Goal: Register for event/course

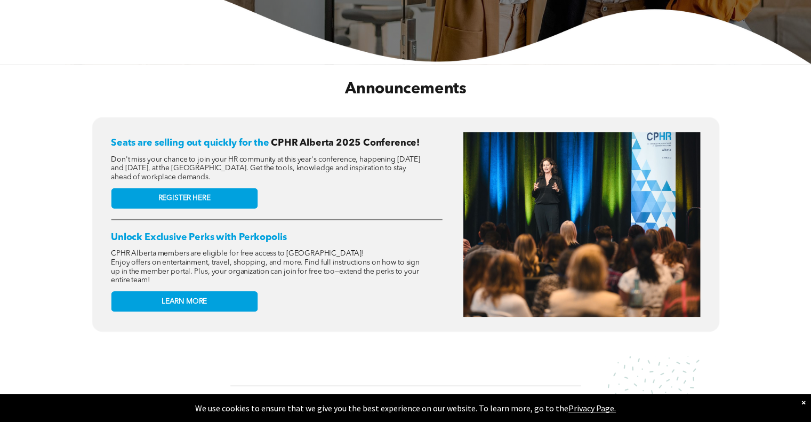
scroll to position [373, 0]
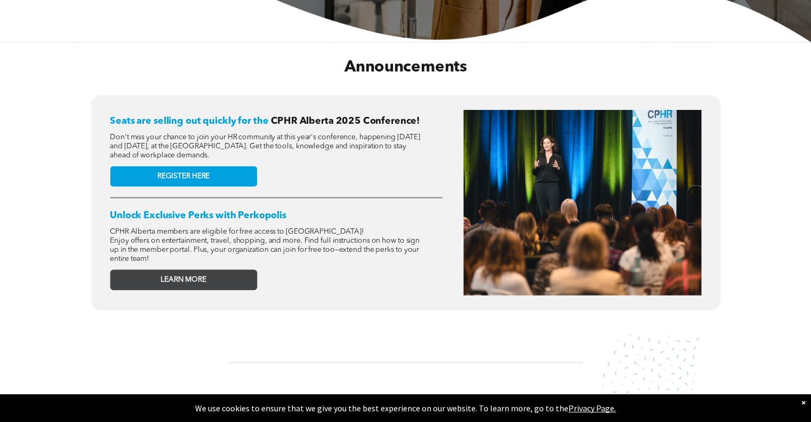
click at [206, 275] on span "LEARN MORE" at bounding box center [184, 279] width 46 height 9
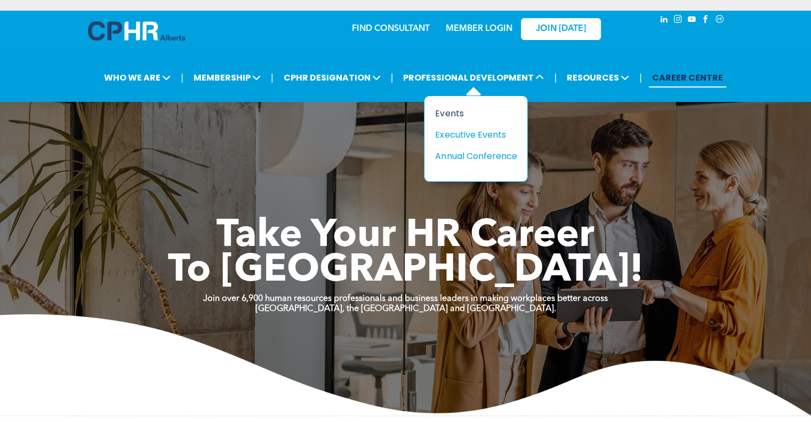
click at [450, 114] on div "Events" at bounding box center [472, 113] width 74 height 13
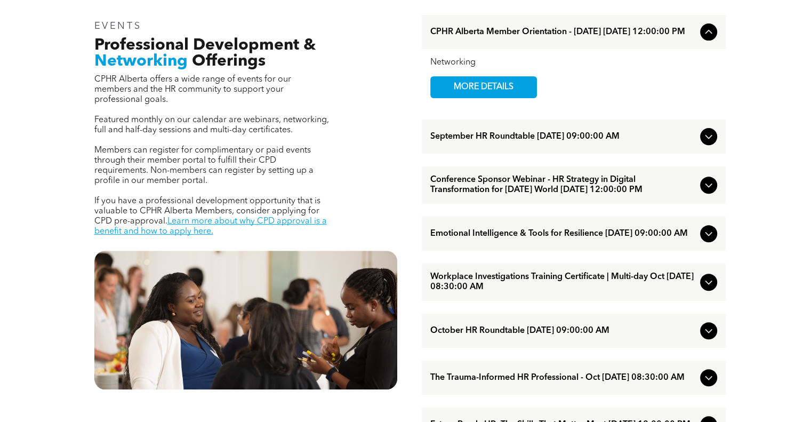
scroll to position [427, 0]
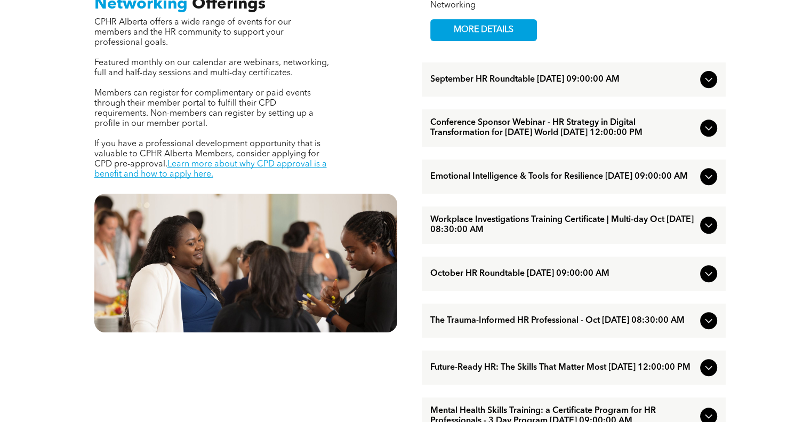
click at [713, 132] on icon at bounding box center [709, 128] width 13 height 13
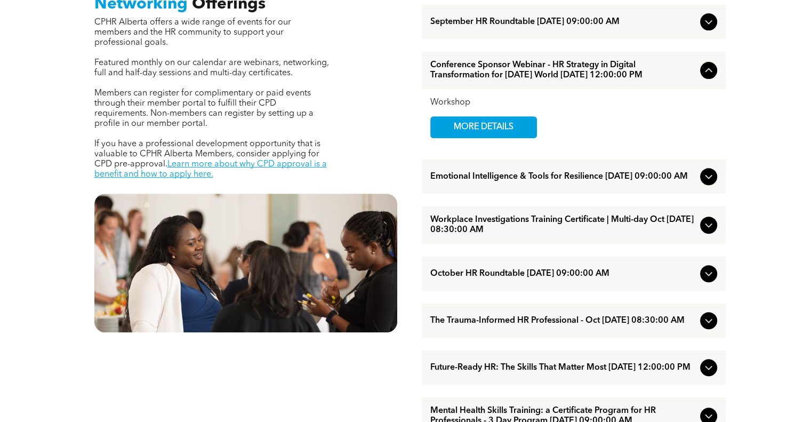
click at [705, 183] on icon at bounding box center [709, 176] width 13 height 13
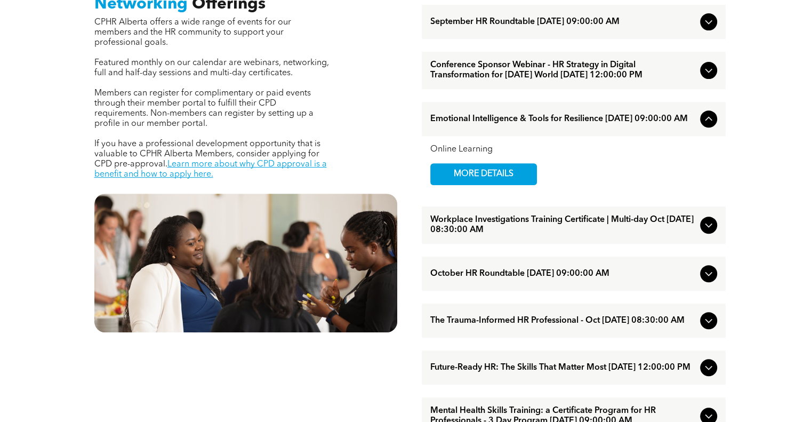
click at [533, 235] on span "Workplace Investigations Training Certificate | Multi-day Oct [DATE] 08:30:00 AM" at bounding box center [563, 225] width 266 height 20
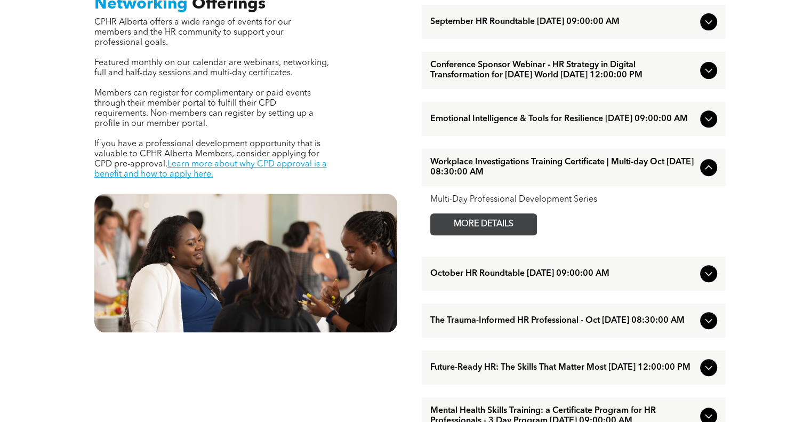
click at [489, 235] on span "MORE DETAILS" at bounding box center [484, 224] width 84 height 21
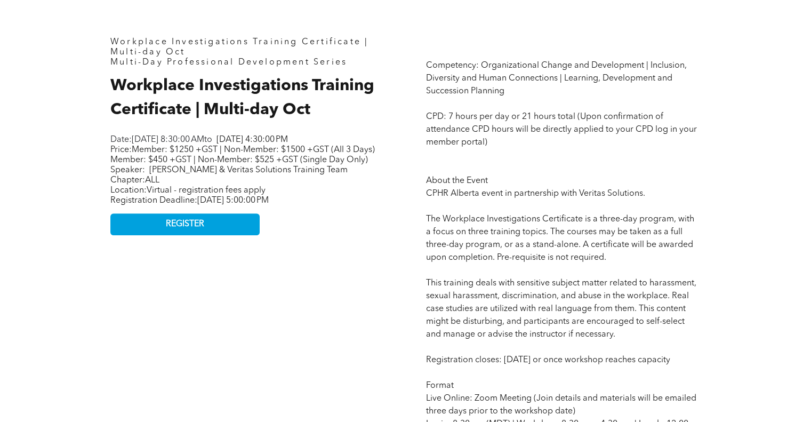
scroll to position [427, 0]
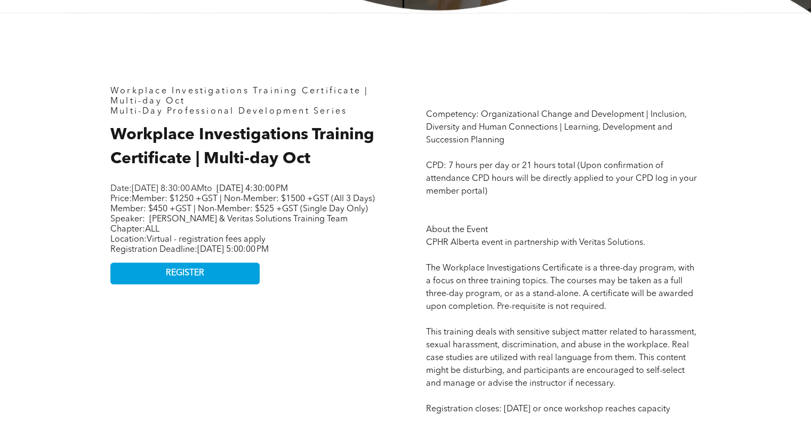
drag, startPoint x: 198, startPoint y: 5, endPoint x: 697, endPoint y: 53, distance: 500.5
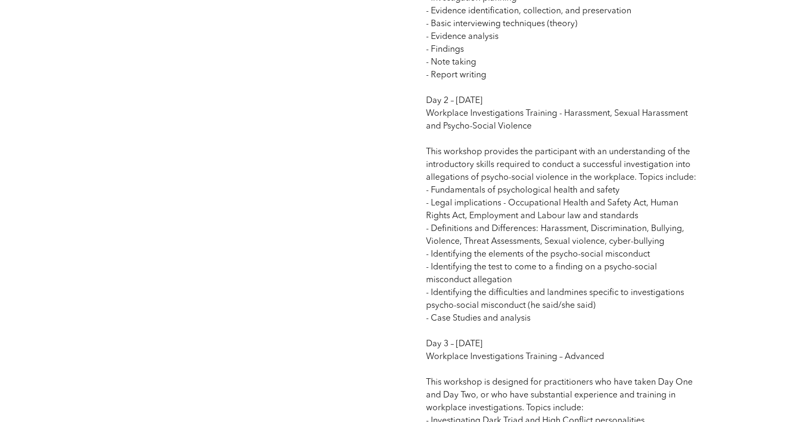
scroll to position [1120, 0]
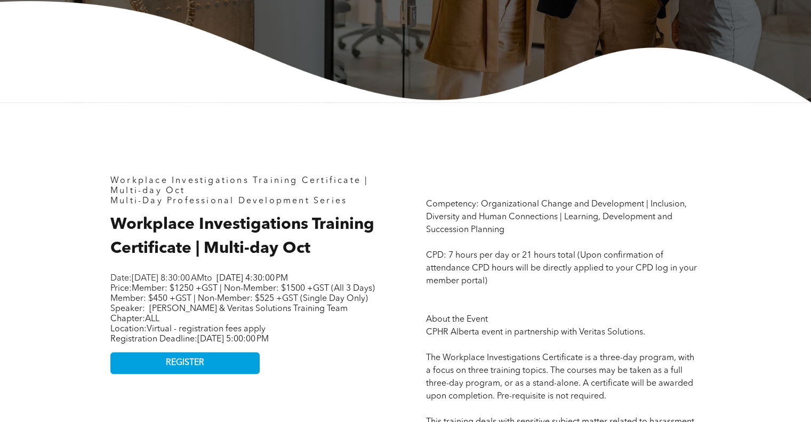
scroll to position [320, 0]
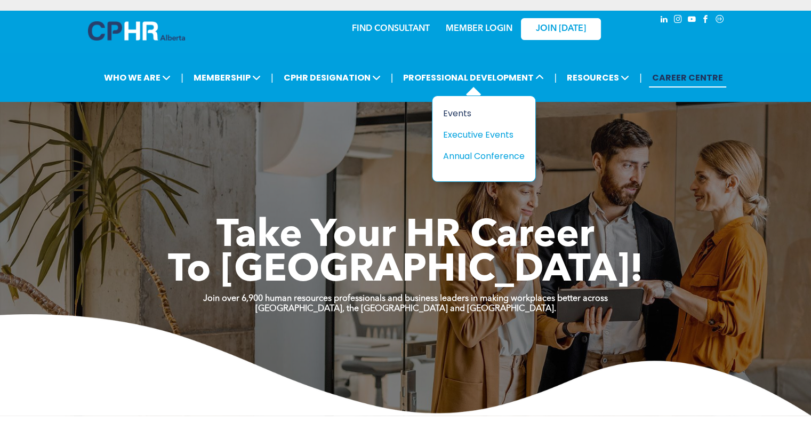
click at [466, 114] on div "Events" at bounding box center [480, 113] width 74 height 13
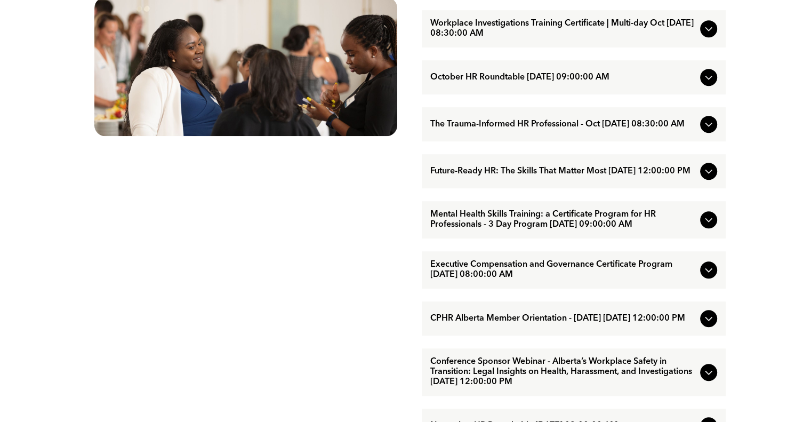
scroll to position [640, 0]
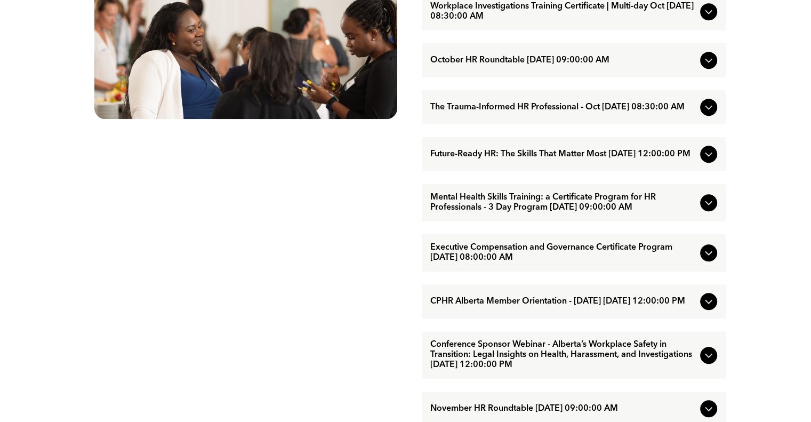
click at [570, 113] on span "The Trauma-Informed HR Professional - Oct [DATE] 08:30:00 AM" at bounding box center [563, 107] width 266 height 10
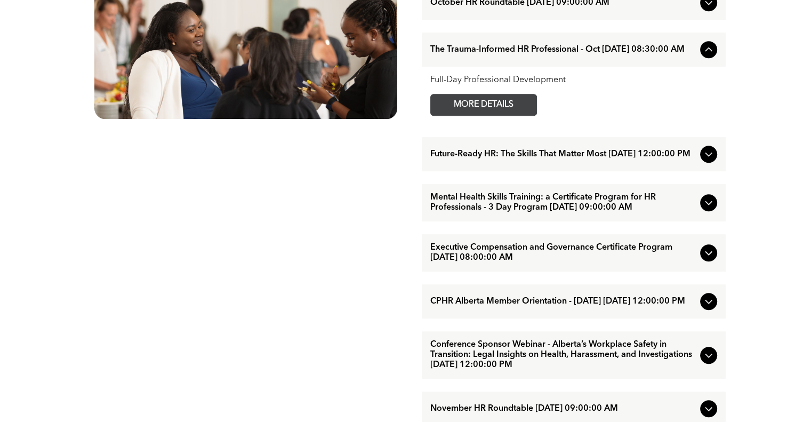
click at [484, 115] on span "MORE DETAILS" at bounding box center [484, 104] width 84 height 21
click at [548, 159] on span "Future-Ready HR: The Skills That Matter Most [DATE] 12:00:00 PM" at bounding box center [563, 154] width 266 height 10
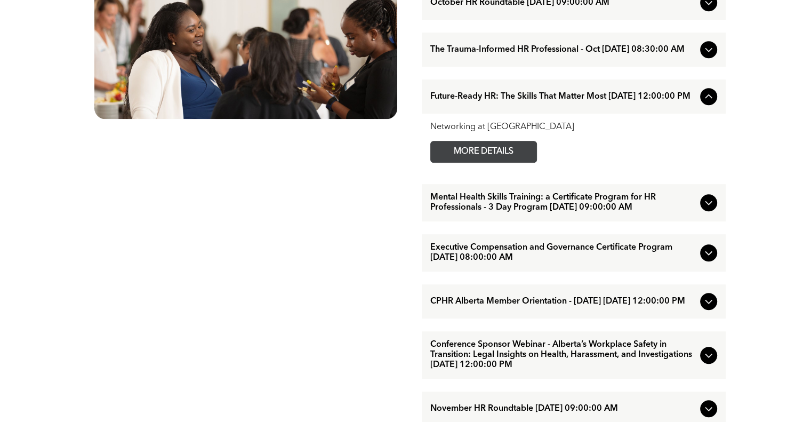
click at [492, 162] on span "MORE DETAILS" at bounding box center [484, 151] width 84 height 21
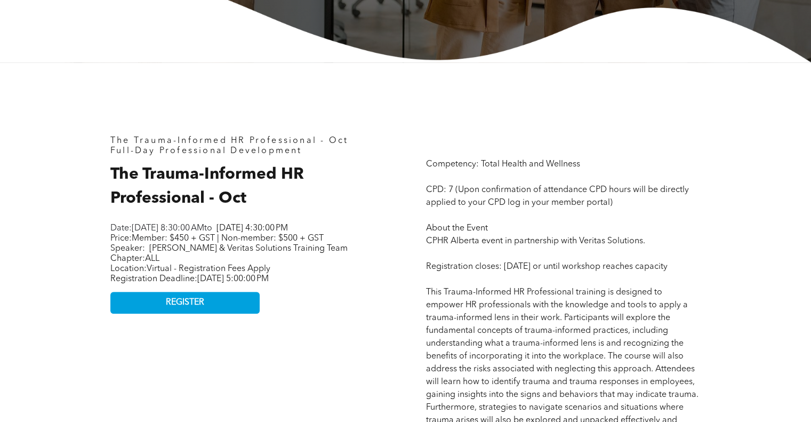
scroll to position [373, 0]
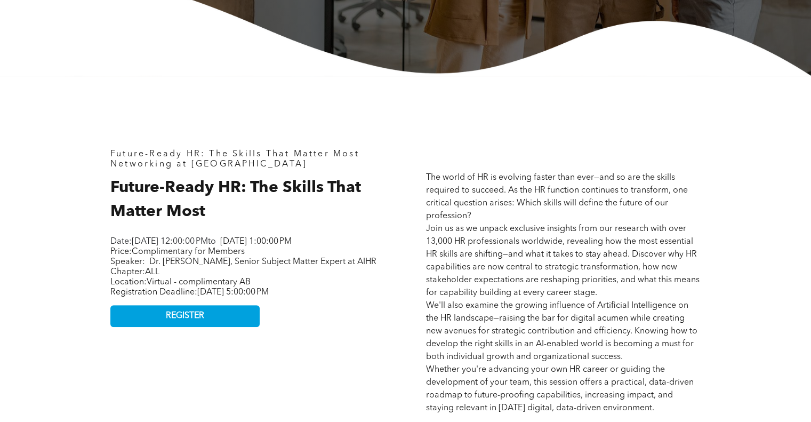
scroll to position [427, 0]
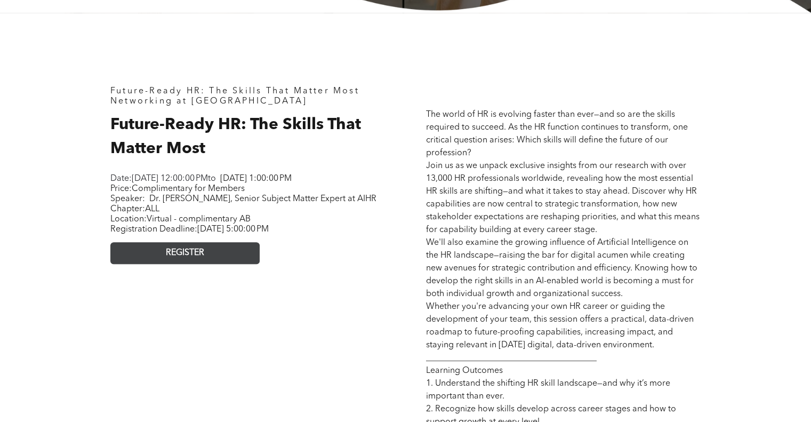
click at [194, 258] on span "REGISTER" at bounding box center [185, 253] width 38 height 10
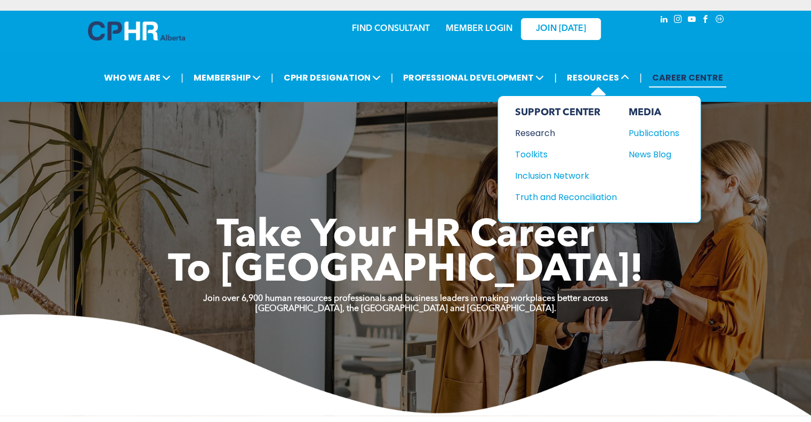
click at [544, 134] on div "Research" at bounding box center [561, 132] width 92 height 13
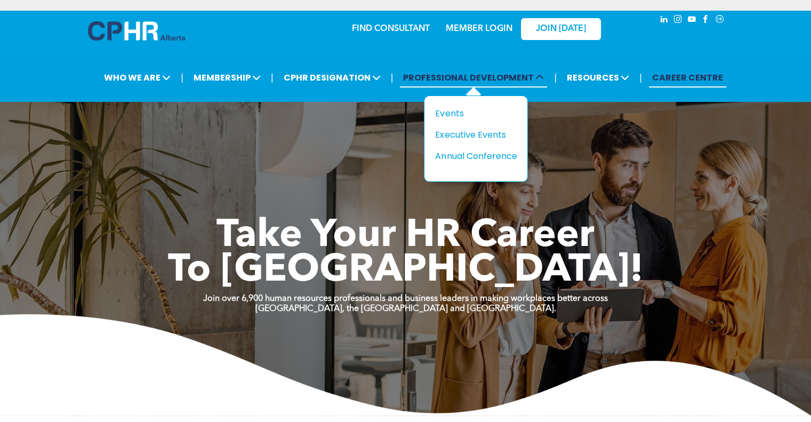
click at [455, 78] on span "PROFESSIONAL DEVELOPMENT" at bounding box center [473, 78] width 147 height 20
click at [454, 111] on div "Events" at bounding box center [472, 113] width 74 height 13
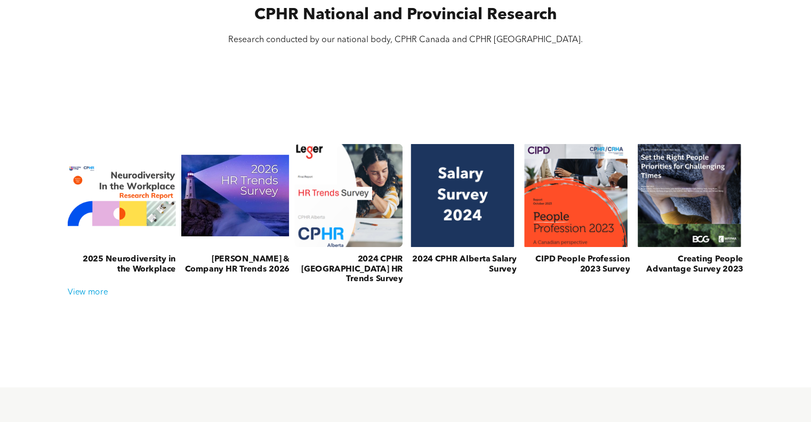
scroll to position [373, 0]
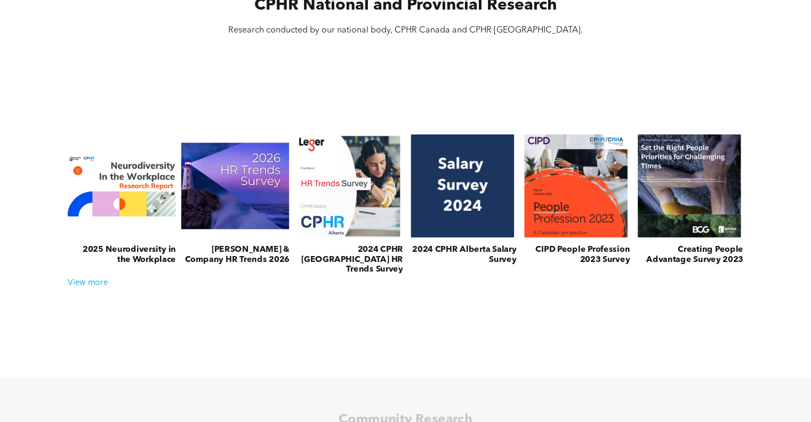
click at [267, 202] on link at bounding box center [235, 186] width 115 height 109
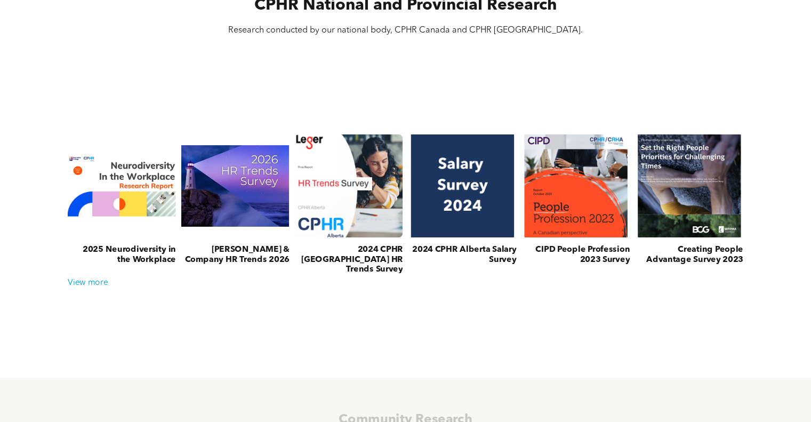
click at [341, 189] on link at bounding box center [348, 186] width 115 height 109
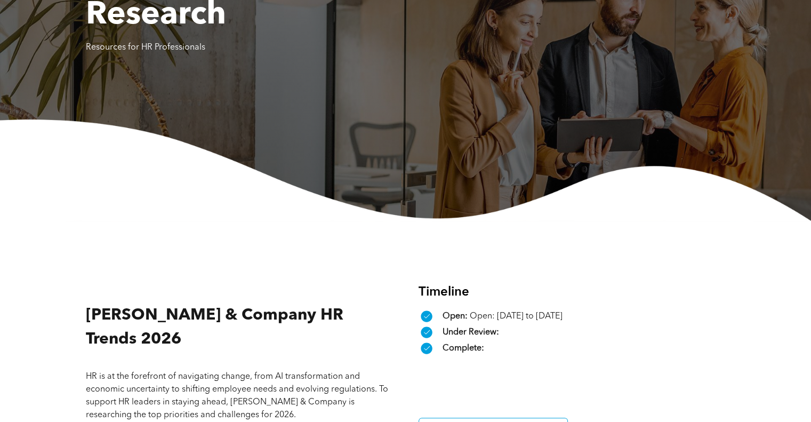
scroll to position [267, 0]
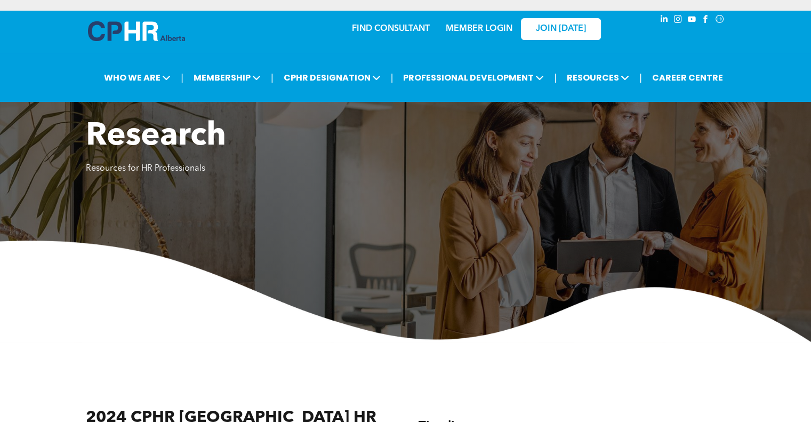
scroll to position [320, 0]
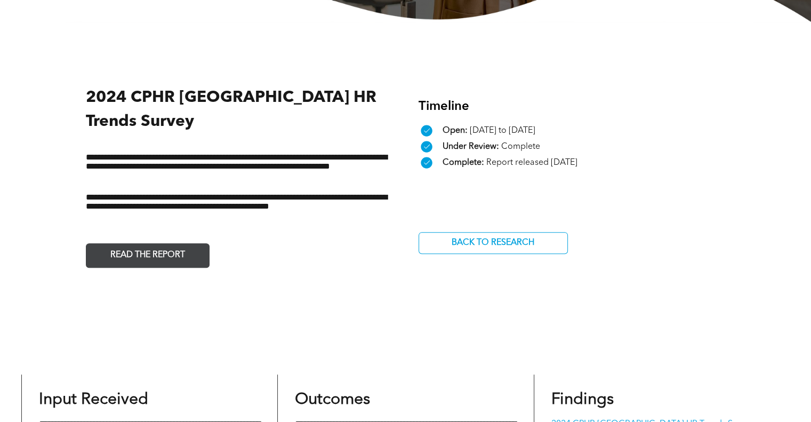
click at [172, 245] on span "READ THE REPORT" at bounding box center [148, 255] width 82 height 21
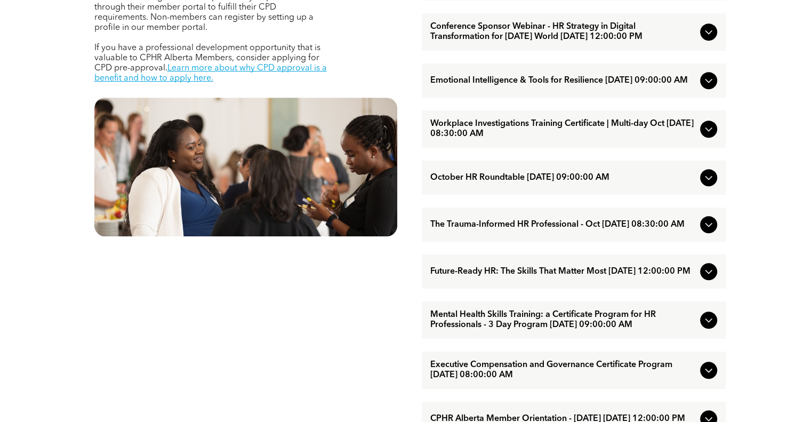
scroll to position [587, 0]
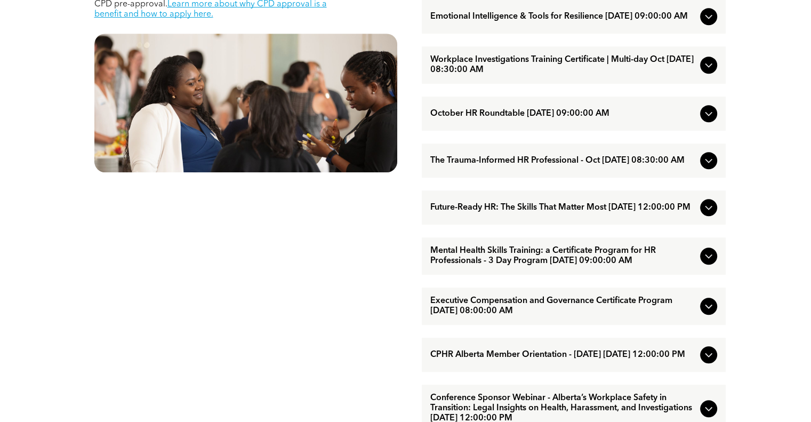
click at [641, 213] on span "Future-Ready HR: The Skills That Matter Most [DATE] 12:00:00 PM" at bounding box center [563, 208] width 266 height 10
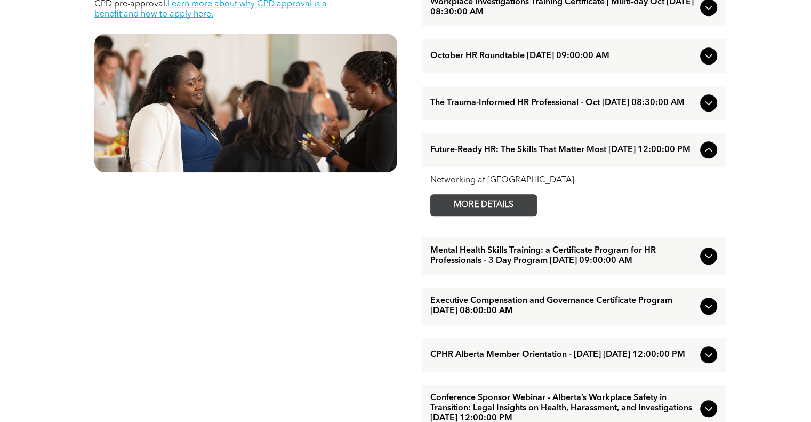
click at [484, 215] on span "MORE DETAILS" at bounding box center [484, 205] width 84 height 21
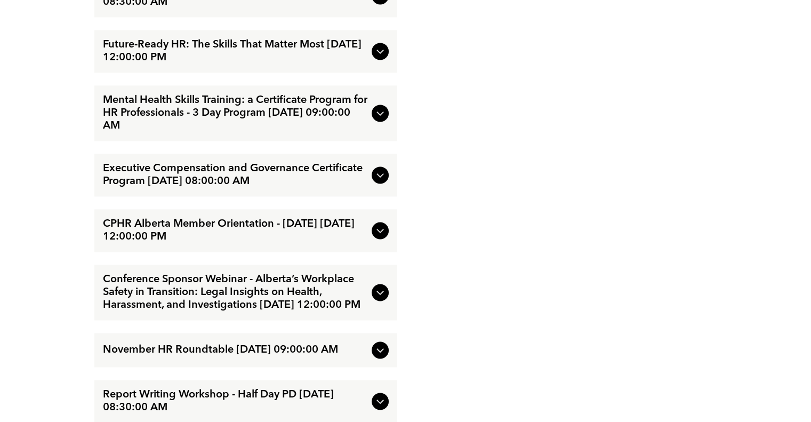
scroll to position [1600, 0]
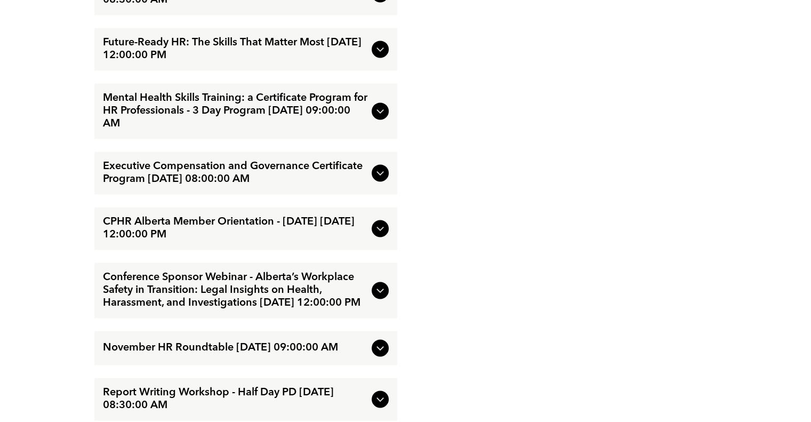
click at [378, 55] on icon at bounding box center [380, 49] width 13 height 13
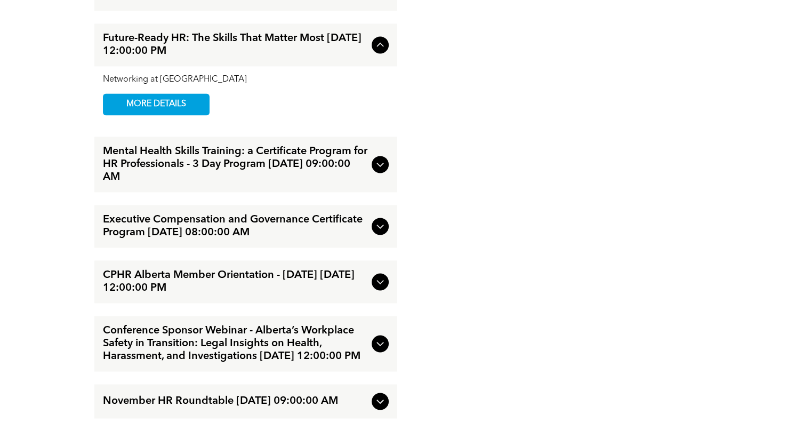
scroll to position [1543, 0]
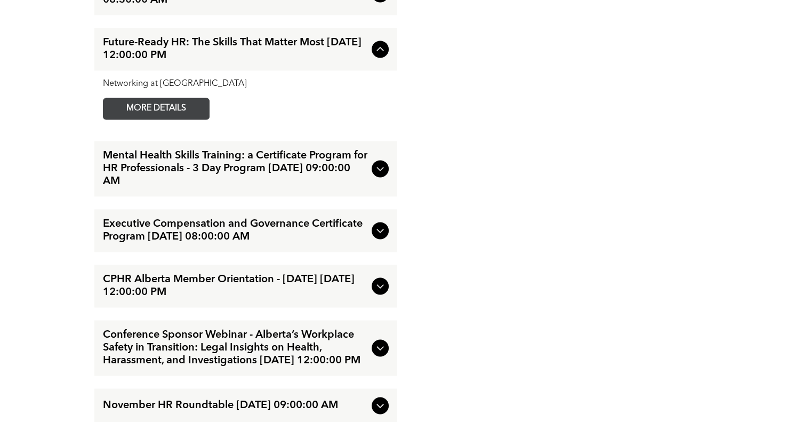
click at [182, 119] on span "MORE DETAILS" at bounding box center [156, 108] width 84 height 21
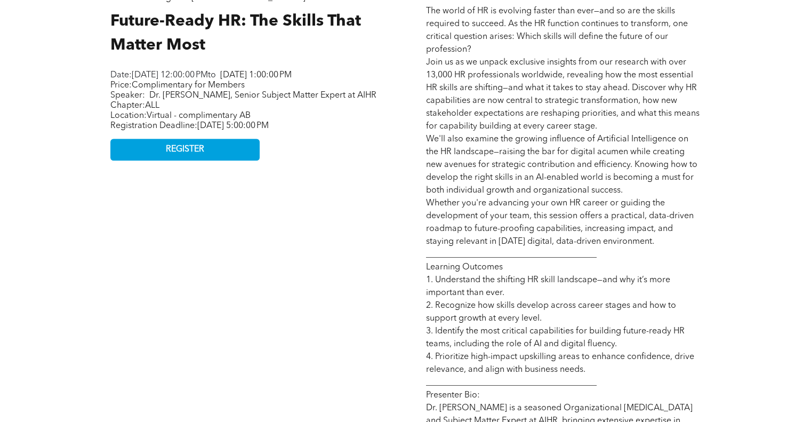
scroll to position [533, 0]
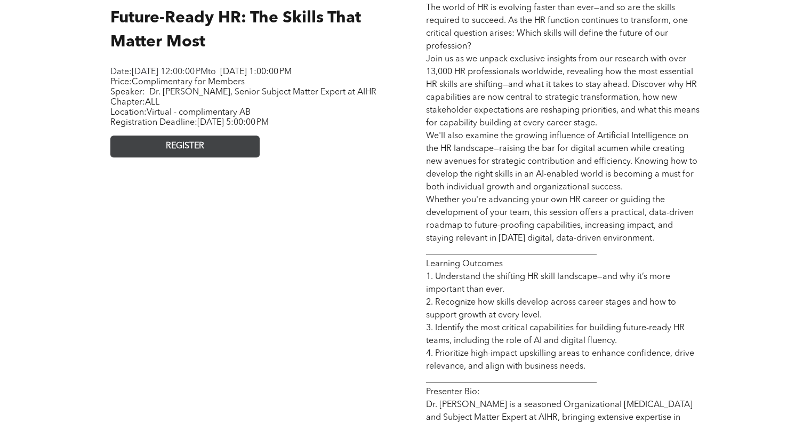
click at [179, 151] on span "REGISTER" at bounding box center [185, 146] width 38 height 10
